Goal: Information Seeking & Learning: Learn about a topic

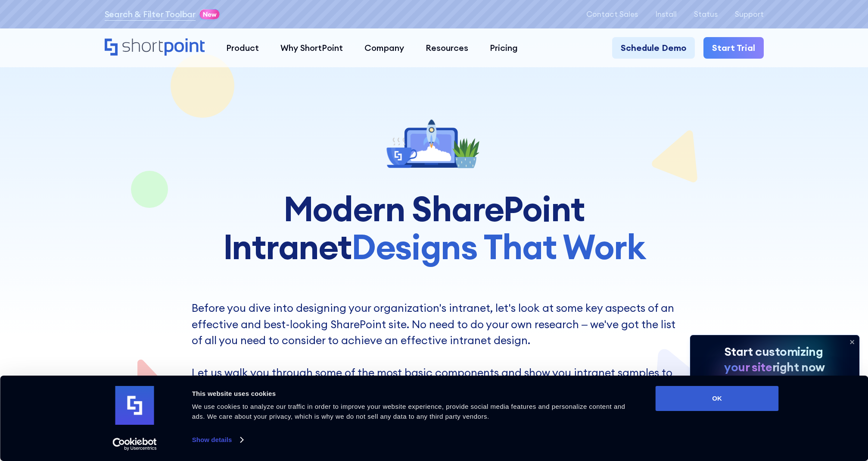
scroll to position [154, 0]
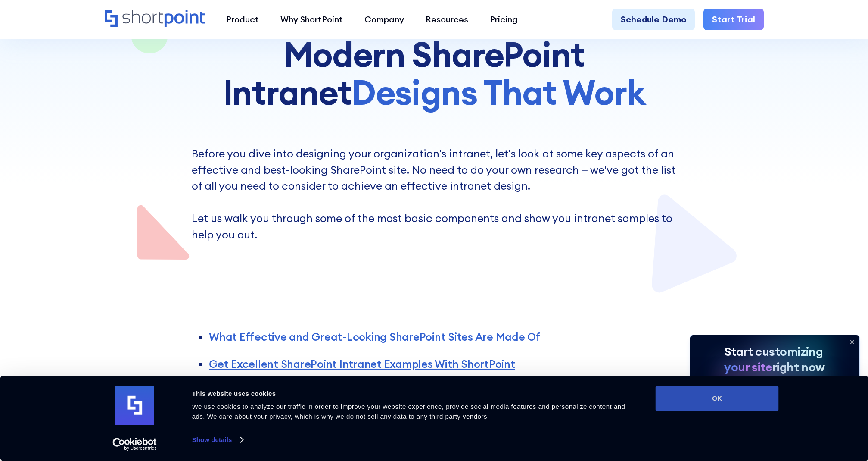
click at [670, 402] on button "OK" at bounding box center [717, 398] width 123 height 25
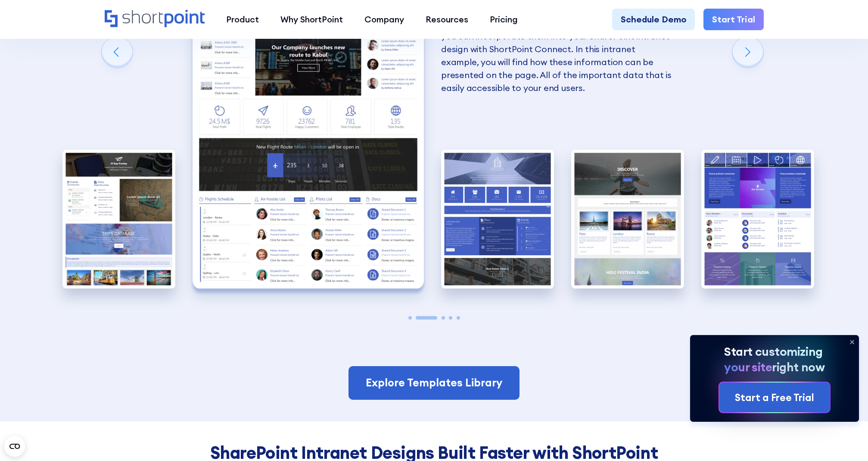
scroll to position [1740, 0]
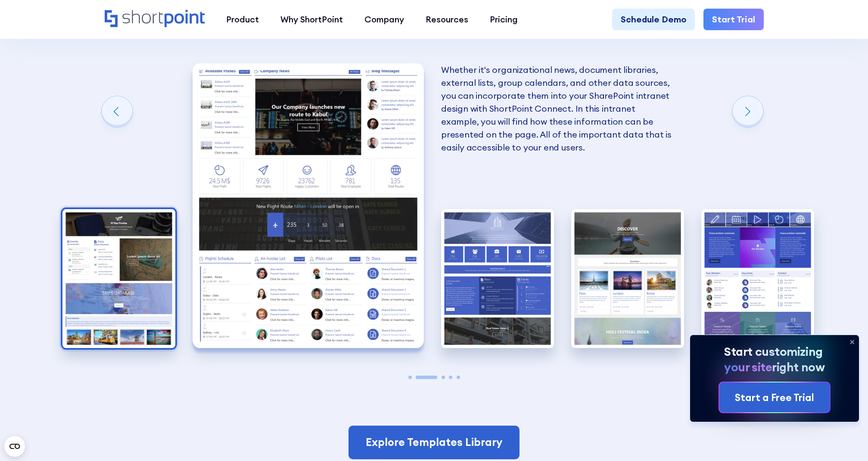
click at [113, 260] on img "1 / 5" at bounding box center [118, 278] width 113 height 139
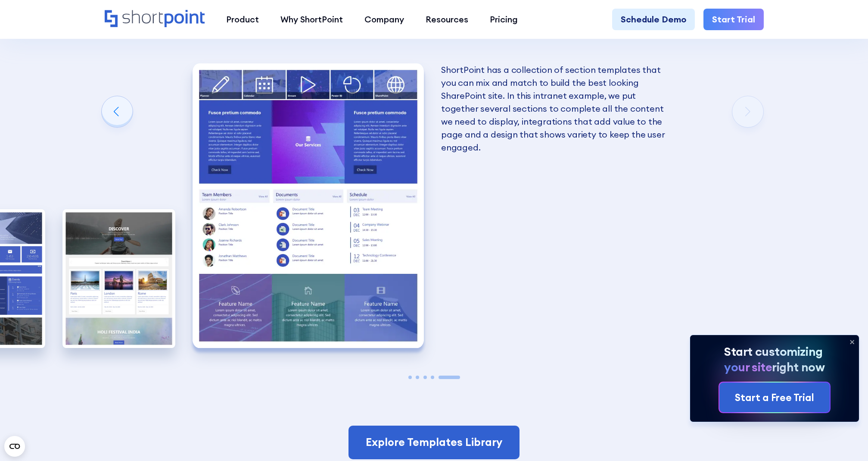
scroll to position [2031, 0]
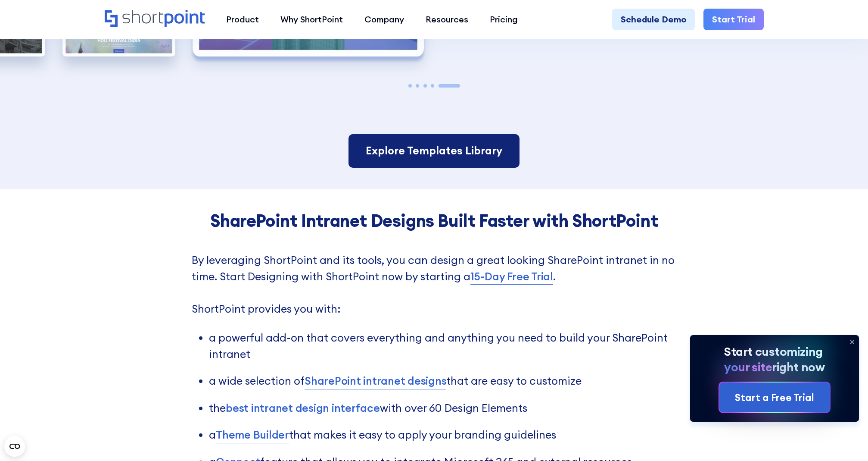
click at [446, 148] on link "Explore Templates Library" at bounding box center [434, 151] width 171 height 34
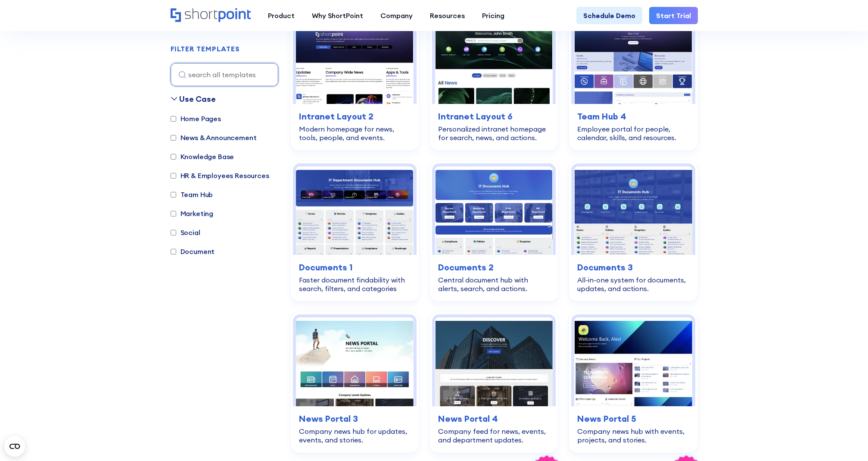
scroll to position [165, 0]
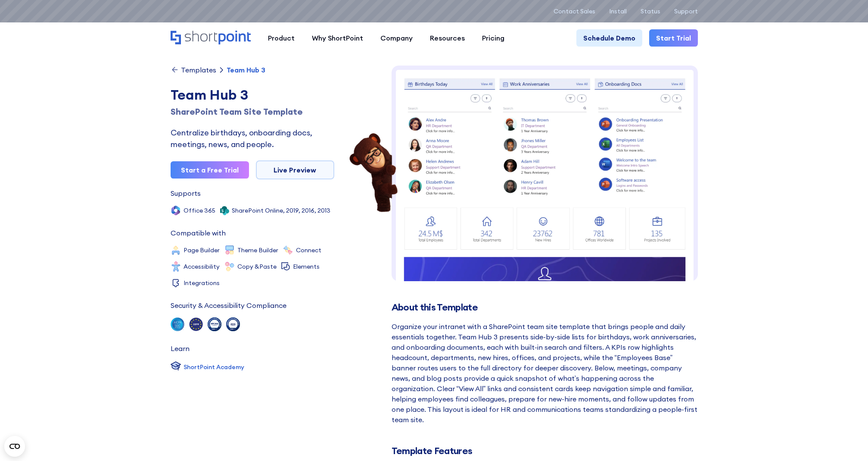
click at [540, 265] on img at bounding box center [545, 269] width 306 height 406
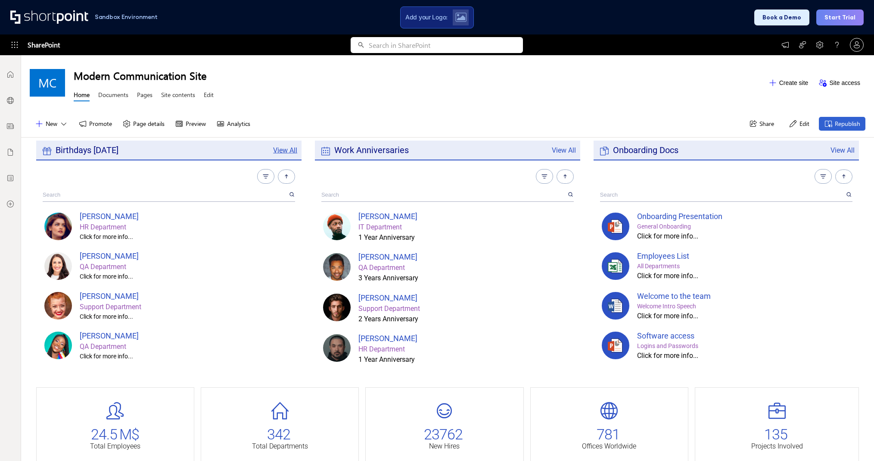
click at [273, 151] on link "View All" at bounding box center [285, 150] width 24 height 8
